Goal: Information Seeking & Learning: Learn about a topic

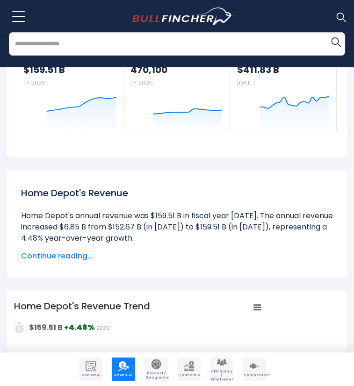
scroll to position [84, 0]
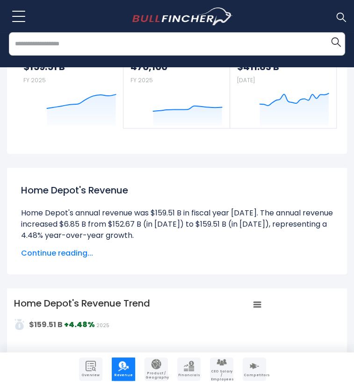
click at [92, 375] on span "Overview" at bounding box center [90, 375] width 21 height 4
click at [92, 362] on img "Company Overview" at bounding box center [90, 366] width 10 height 10
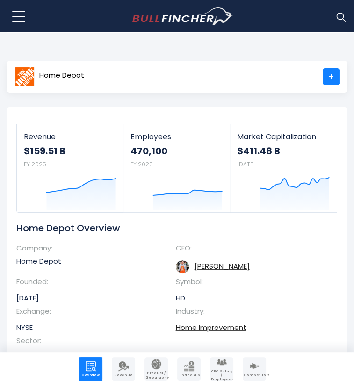
click at [330, 85] on link "+" at bounding box center [330, 76] width 17 height 17
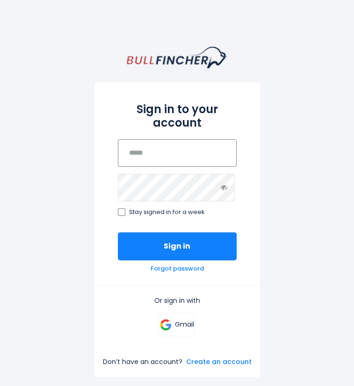
click at [185, 145] on input "email" at bounding box center [177, 153] width 119 height 28
click at [174, 114] on h2 "Sign in to your account" at bounding box center [177, 116] width 119 height 27
click at [181, 332] on link "Gmail" at bounding box center [176, 325] width 35 height 24
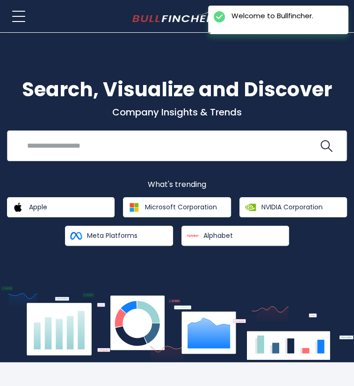
click at [181, 137] on input "search" at bounding box center [169, 145] width 297 height 17
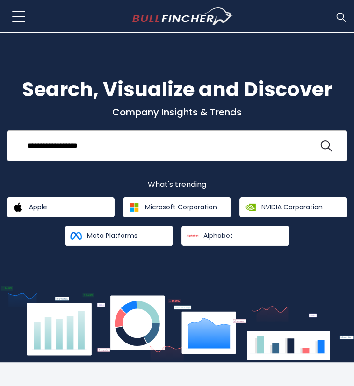
type input "**********"
click at [320, 140] on button at bounding box center [326, 146] width 12 height 12
click at [331, 137] on form "**********" at bounding box center [177, 145] width 320 height 17
click at [327, 143] on img "search icon" at bounding box center [326, 146] width 12 height 12
click at [325, 148] on img "search icon" at bounding box center [326, 146] width 12 height 12
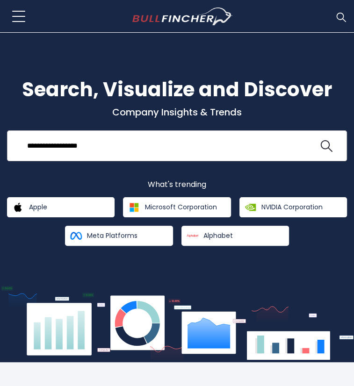
click at [231, 138] on input "**********" at bounding box center [169, 145] width 297 height 17
click at [325, 146] on img "search icon" at bounding box center [326, 146] width 12 height 12
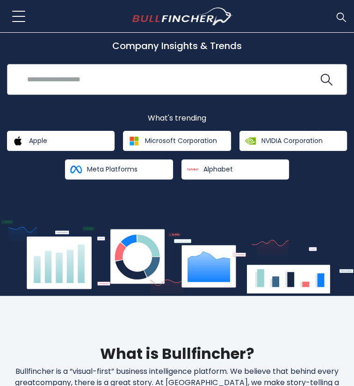
scroll to position [67, 0]
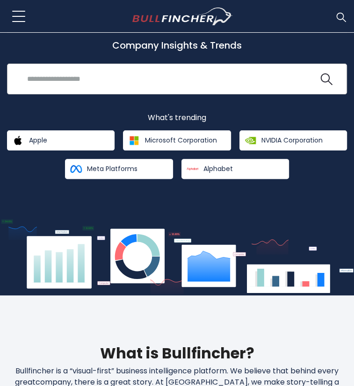
click at [144, 76] on input "search" at bounding box center [169, 78] width 297 height 17
type input "**********"
click at [320, 73] on button at bounding box center [326, 79] width 12 height 12
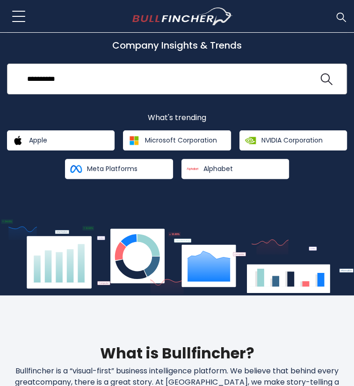
click at [320, 73] on button at bounding box center [326, 79] width 12 height 12
click at [328, 78] on img "search icon" at bounding box center [326, 79] width 12 height 12
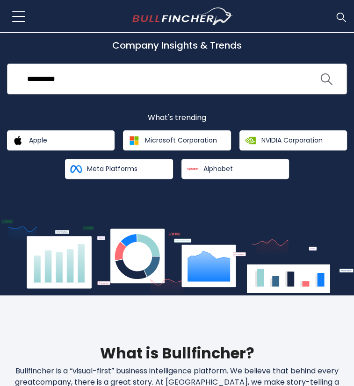
click at [328, 78] on img "search icon" at bounding box center [326, 79] width 12 height 12
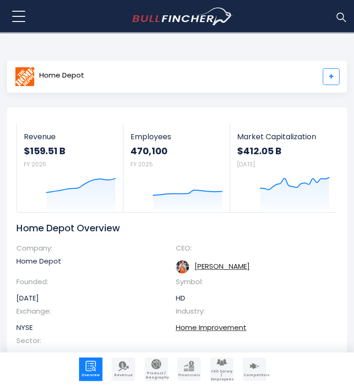
click at [330, 83] on link "+" at bounding box center [330, 76] width 17 height 17
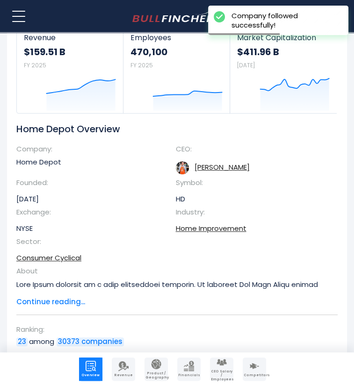
scroll to position [101, 0]
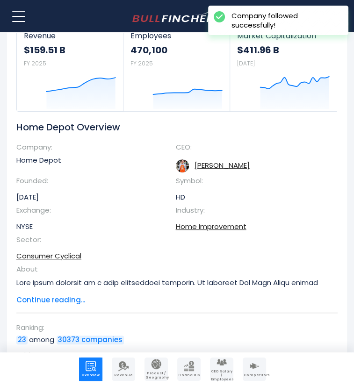
click at [181, 369] on link "Financials" at bounding box center [188, 368] width 23 height 23
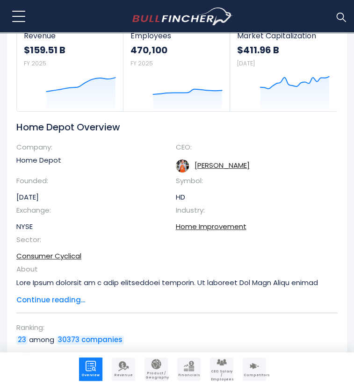
click at [186, 363] on img "Company Financials" at bounding box center [189, 366] width 10 height 10
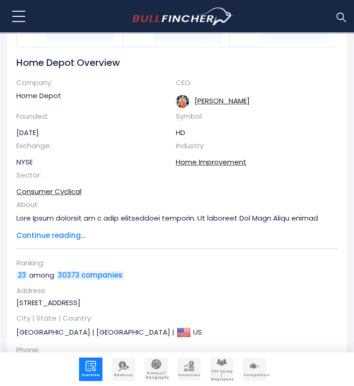
scroll to position [173, 0]
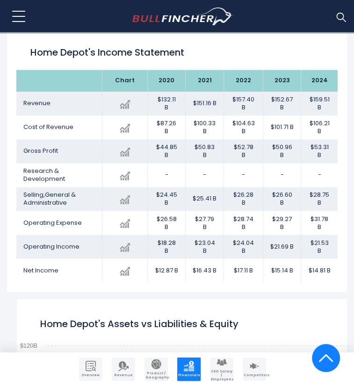
scroll to position [669, 0]
